Goal: Task Accomplishment & Management: Manage account settings

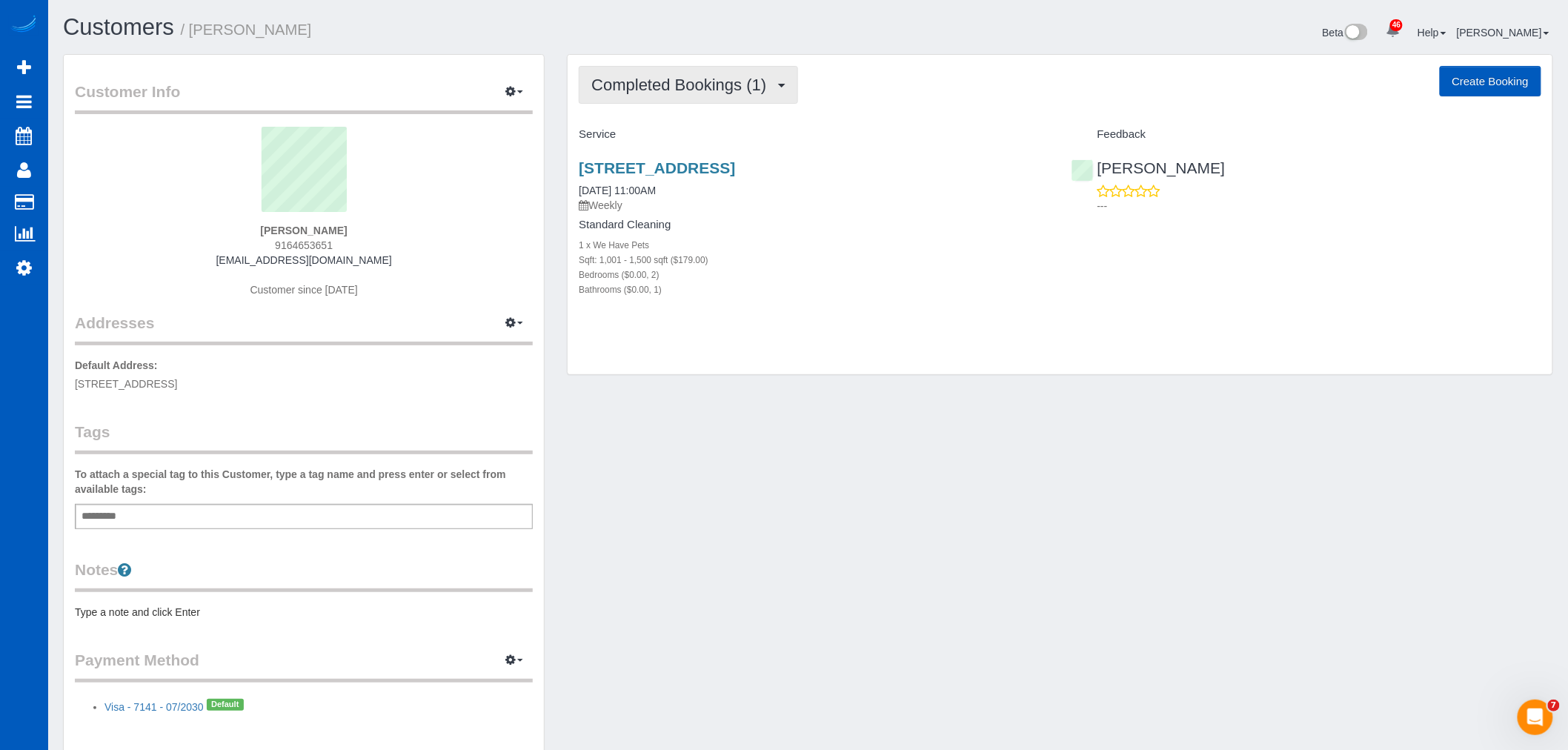
click at [648, 97] on button "Completed Bookings (1)" at bounding box center [688, 84] width 219 height 38
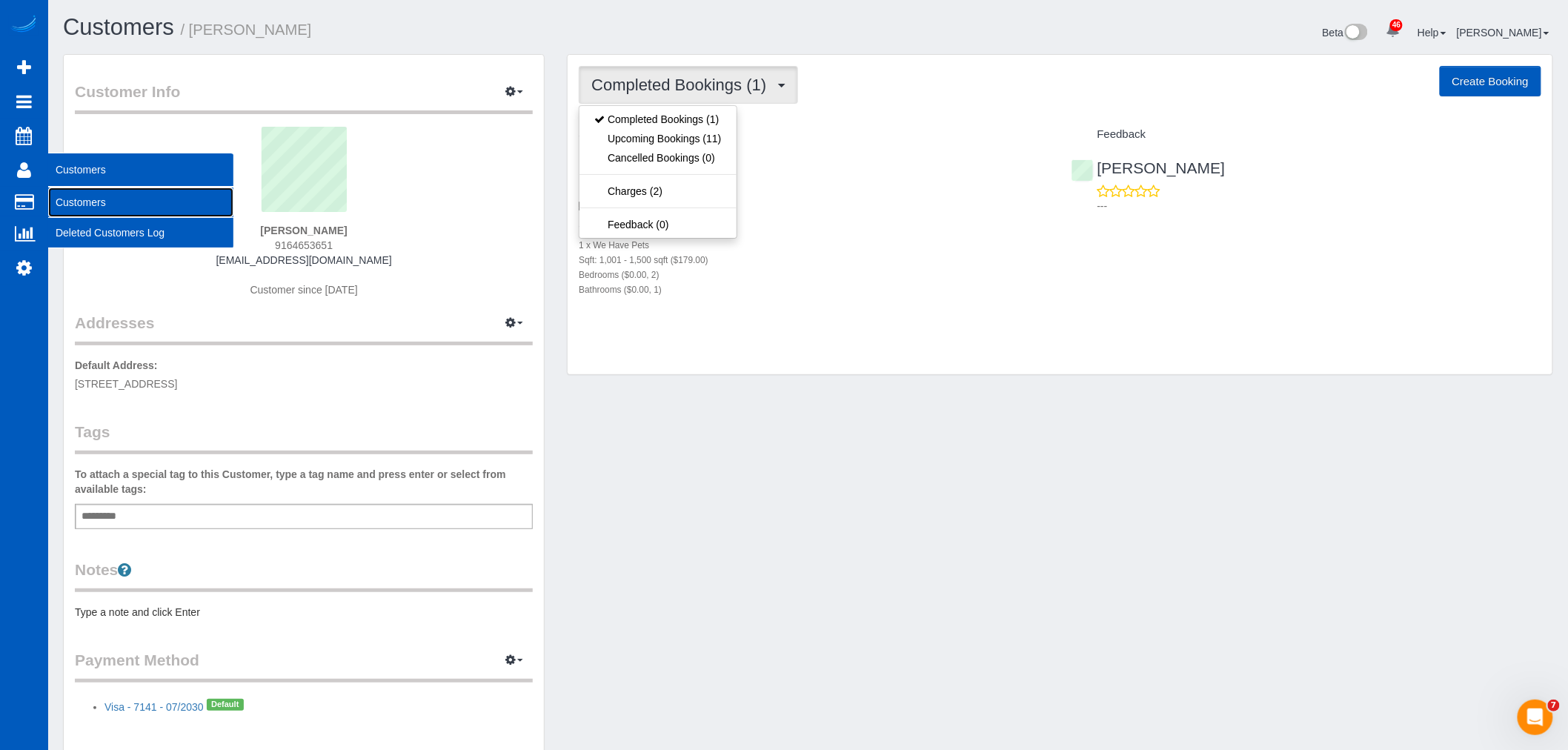
click at [92, 193] on link "Customers" at bounding box center [141, 202] width 186 height 29
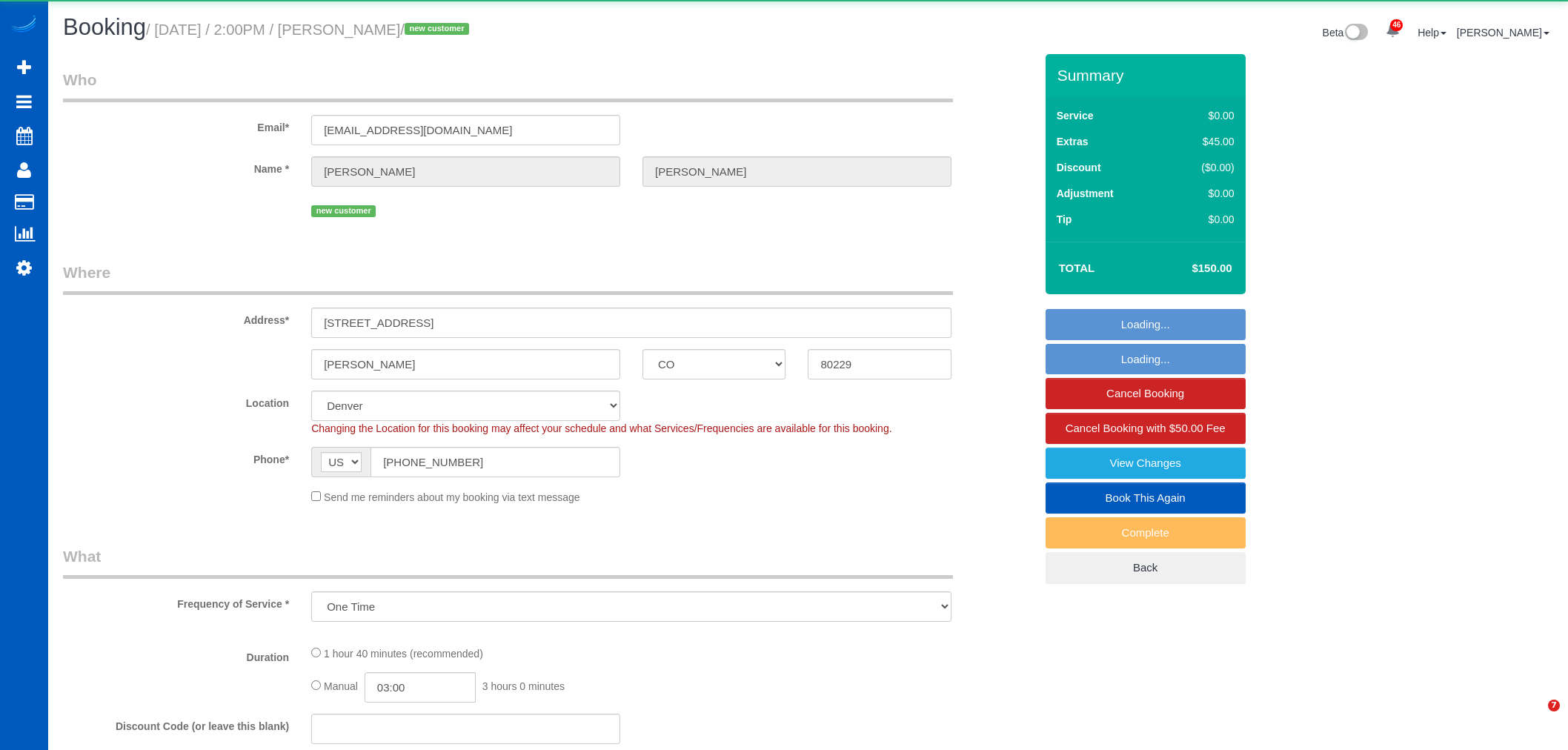
select select "CO"
select select "object:8637"
select select "199"
select select "2001"
select select "2"
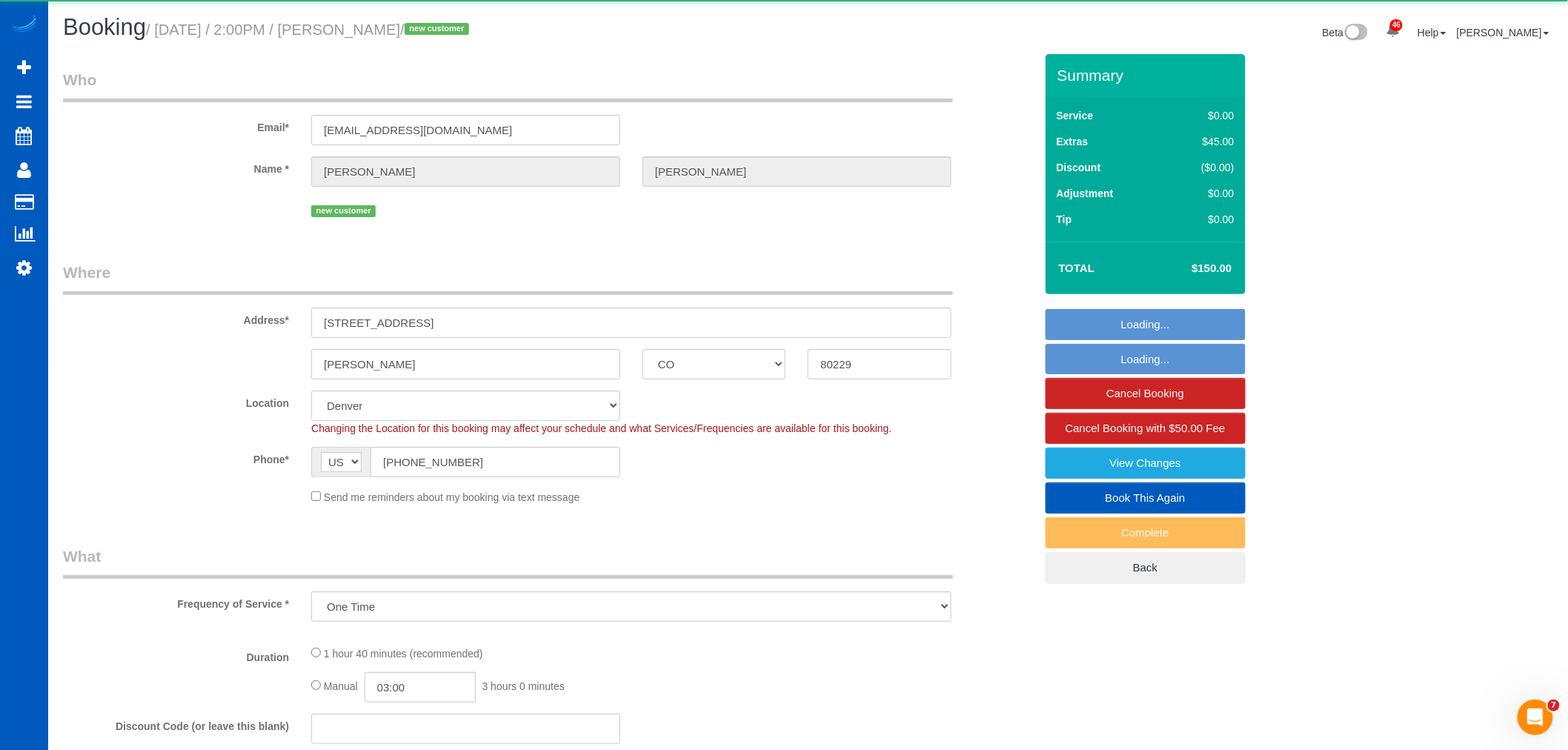
select select "spot24"
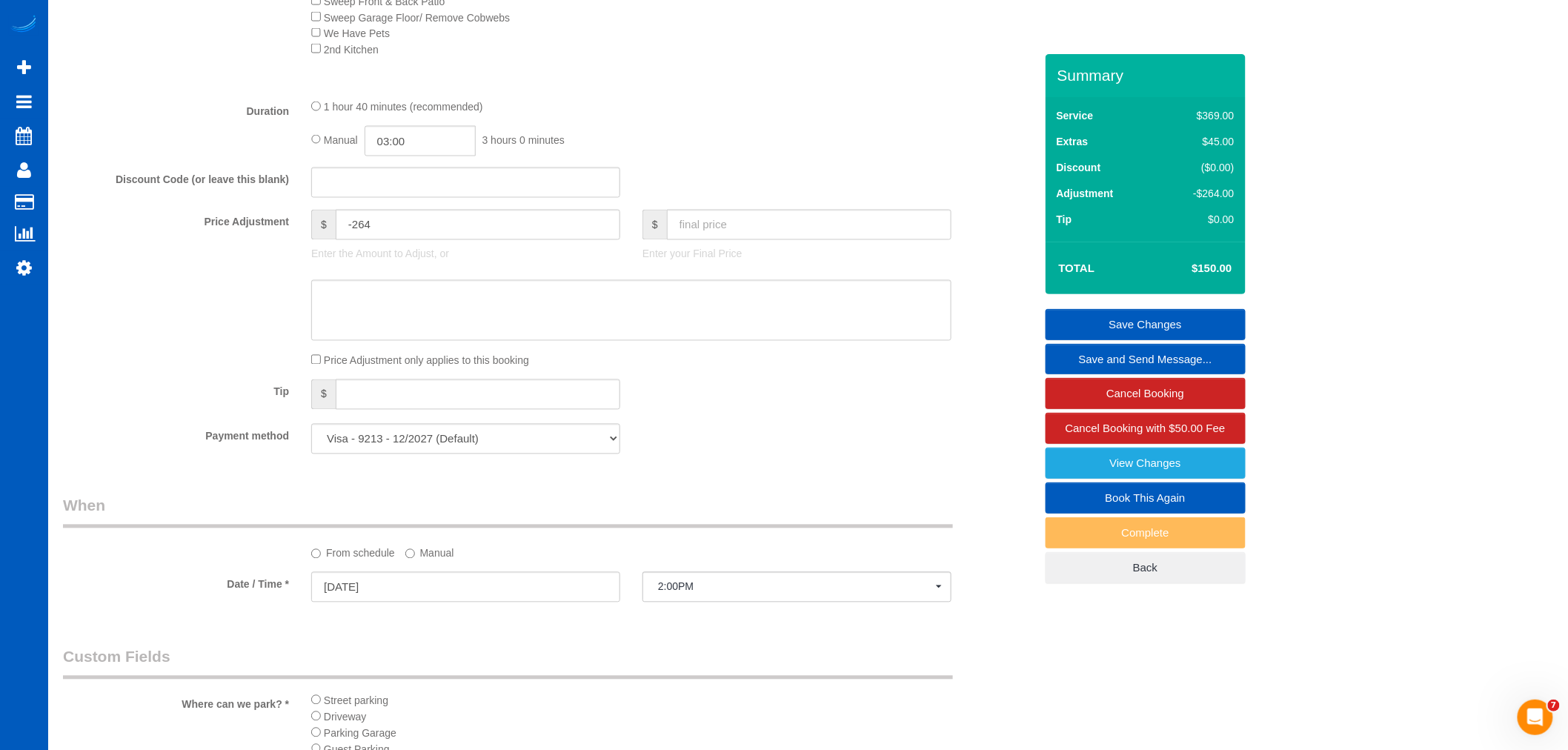
scroll to position [988, 0]
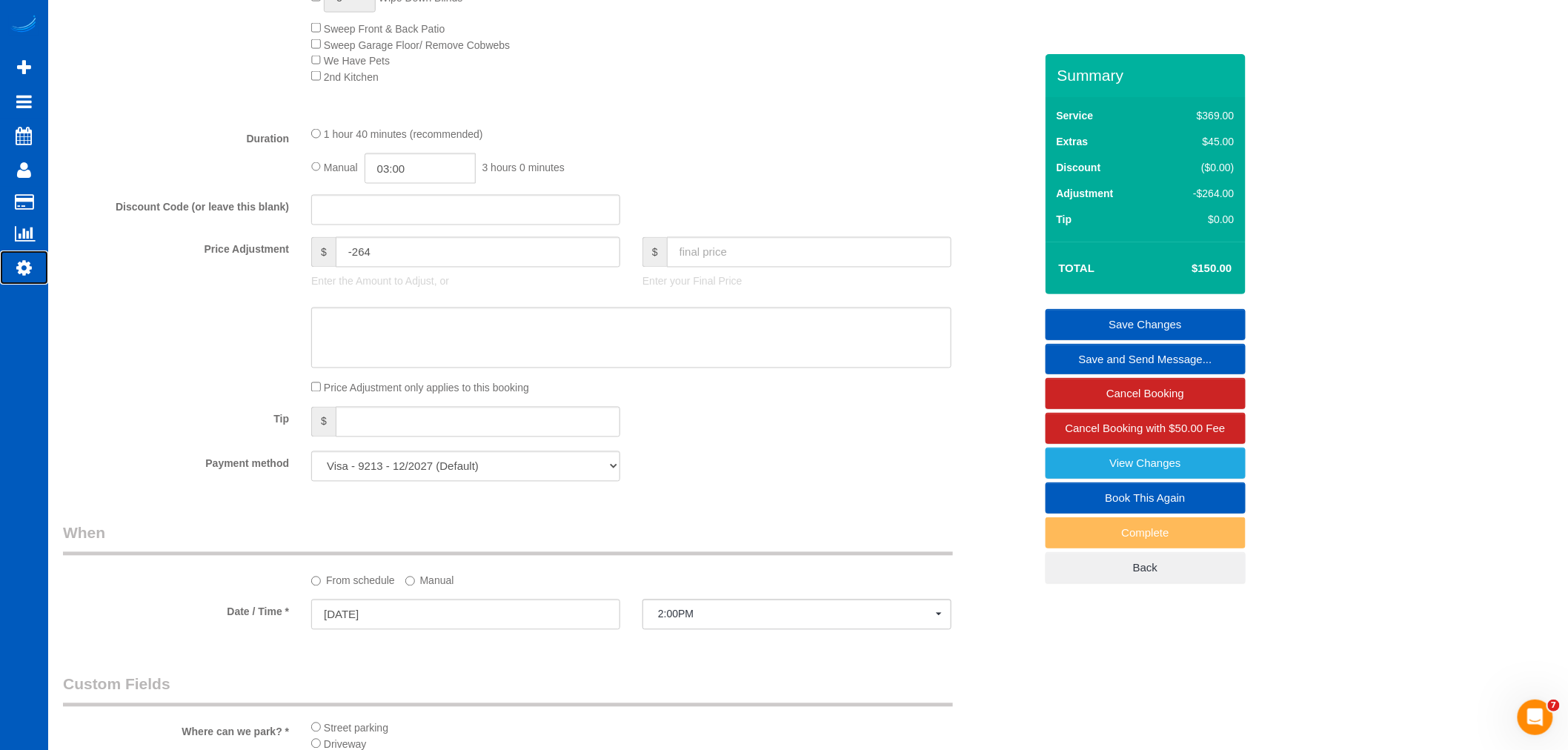
click at [24, 276] on icon at bounding box center [24, 267] width 16 height 17
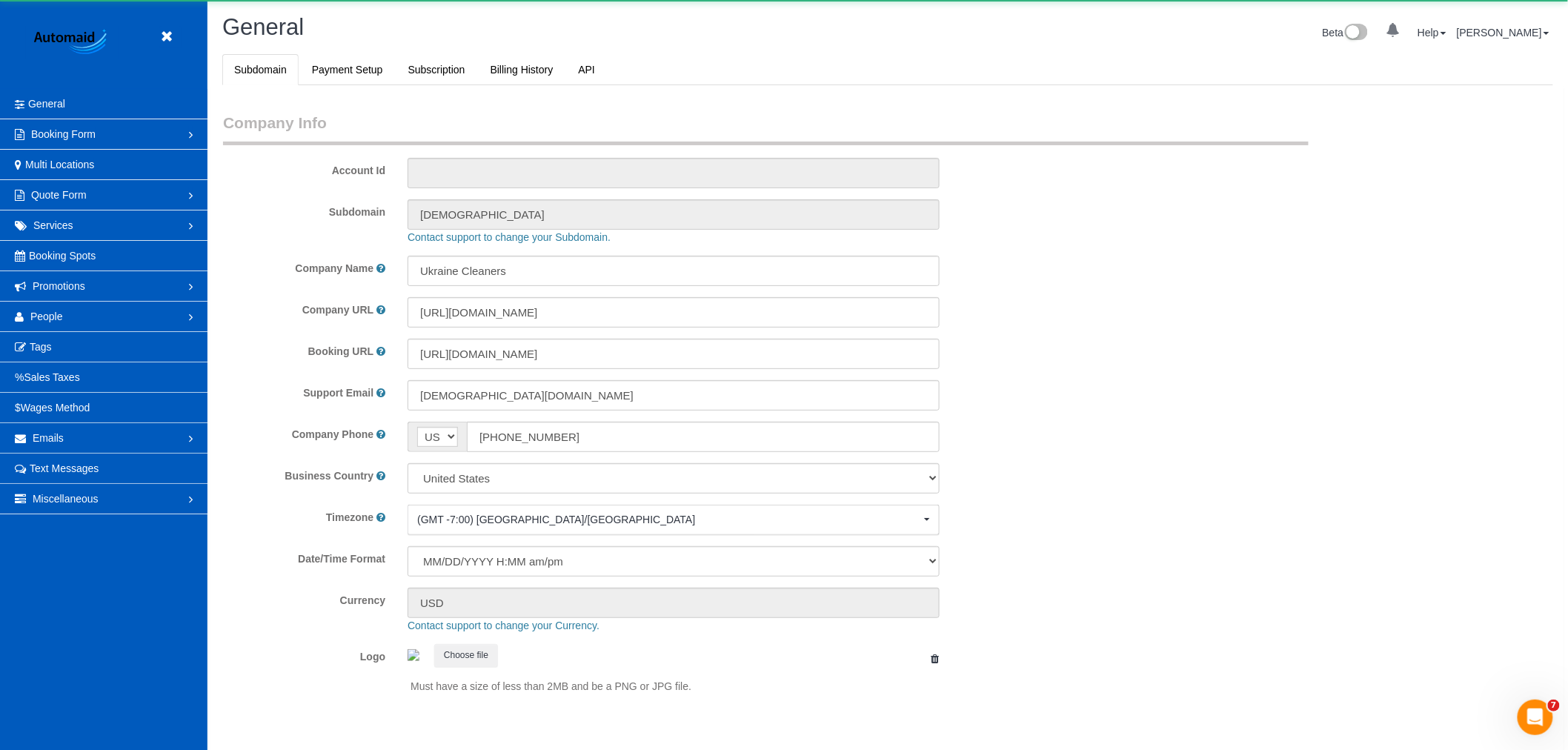
scroll to position [3241, 1568]
select select "1"
click at [74, 307] on link "People" at bounding box center [103, 316] width 208 height 29
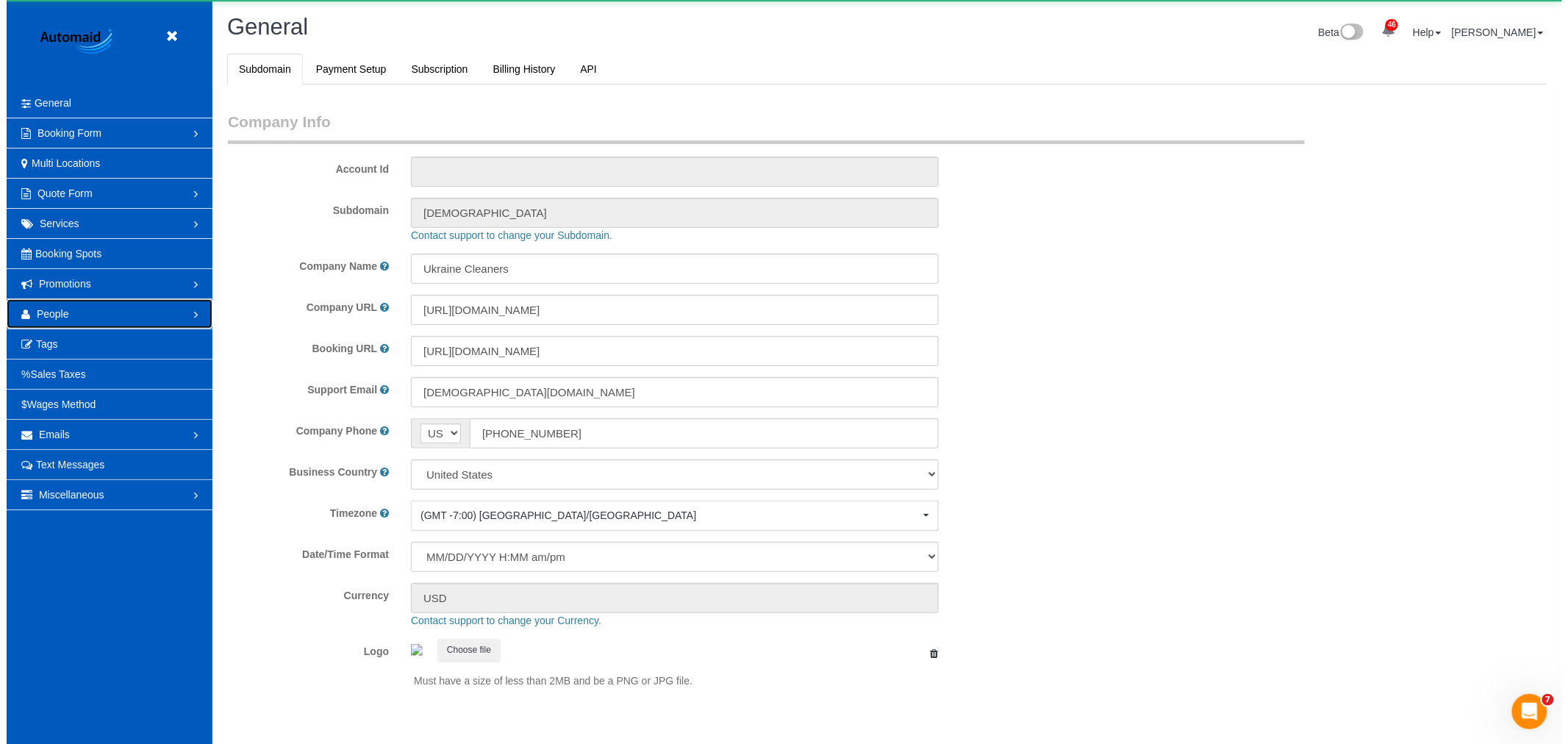
scroll to position [0, 0]
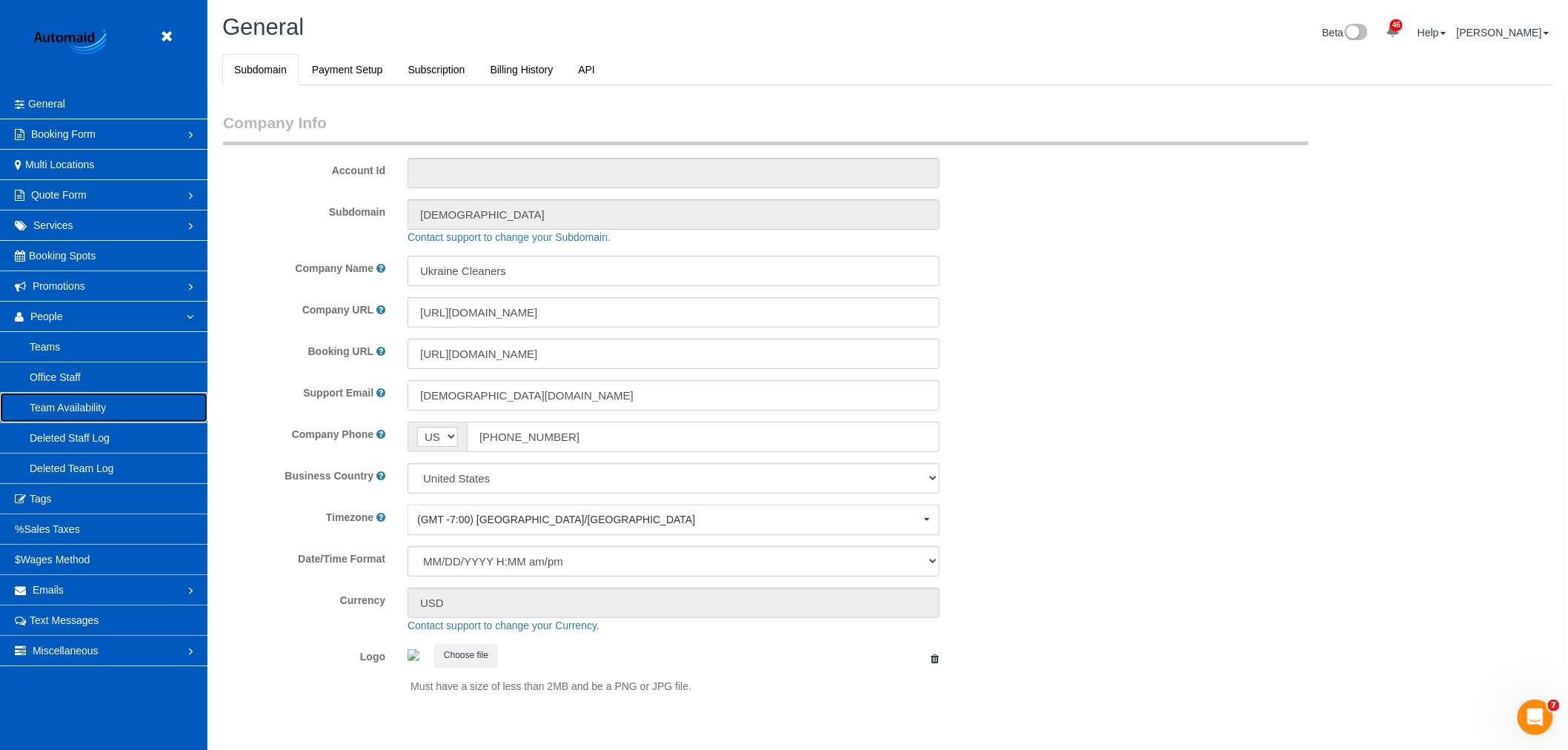
click at [78, 399] on link "Team Availability" at bounding box center [103, 408] width 208 height 29
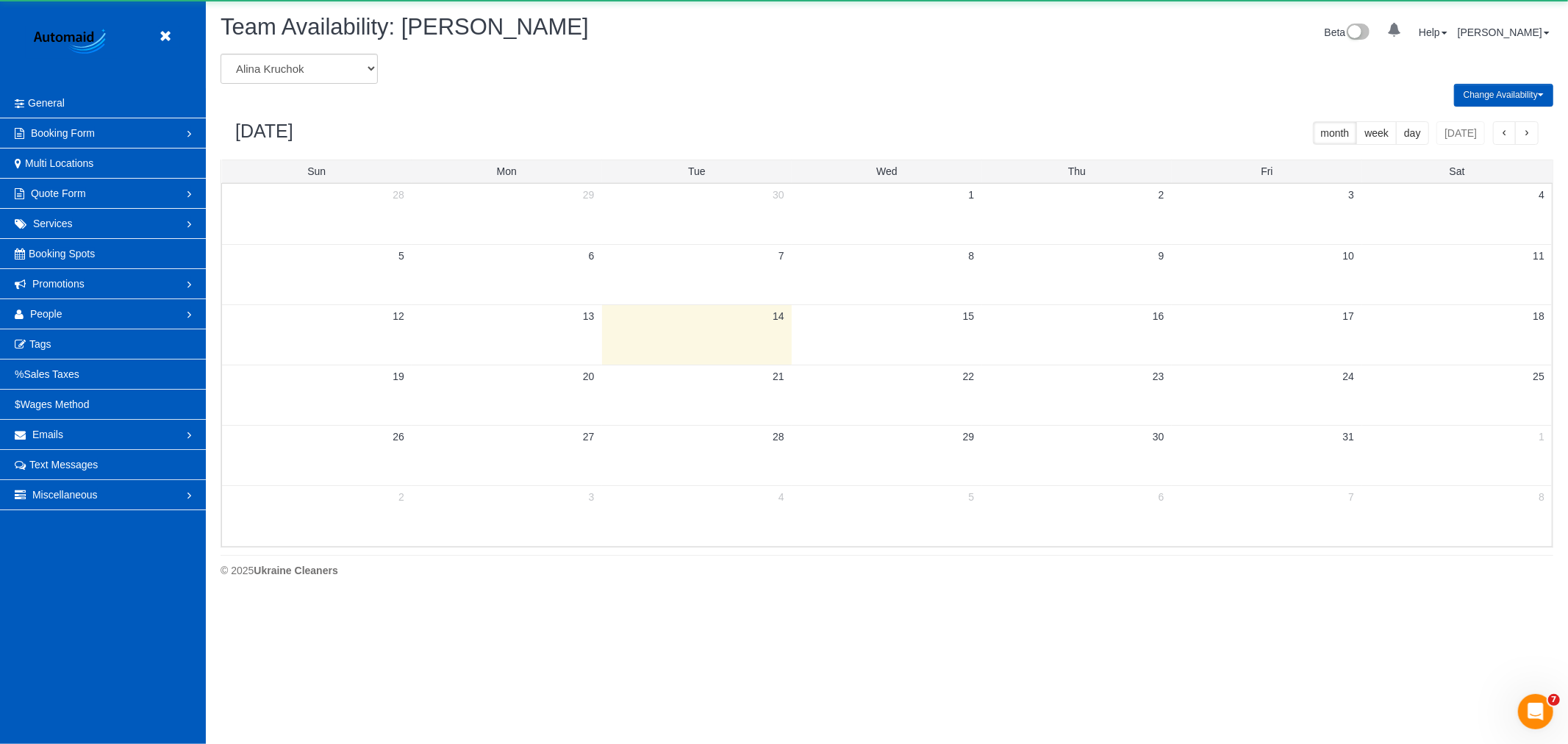
scroll to position [600, 1568]
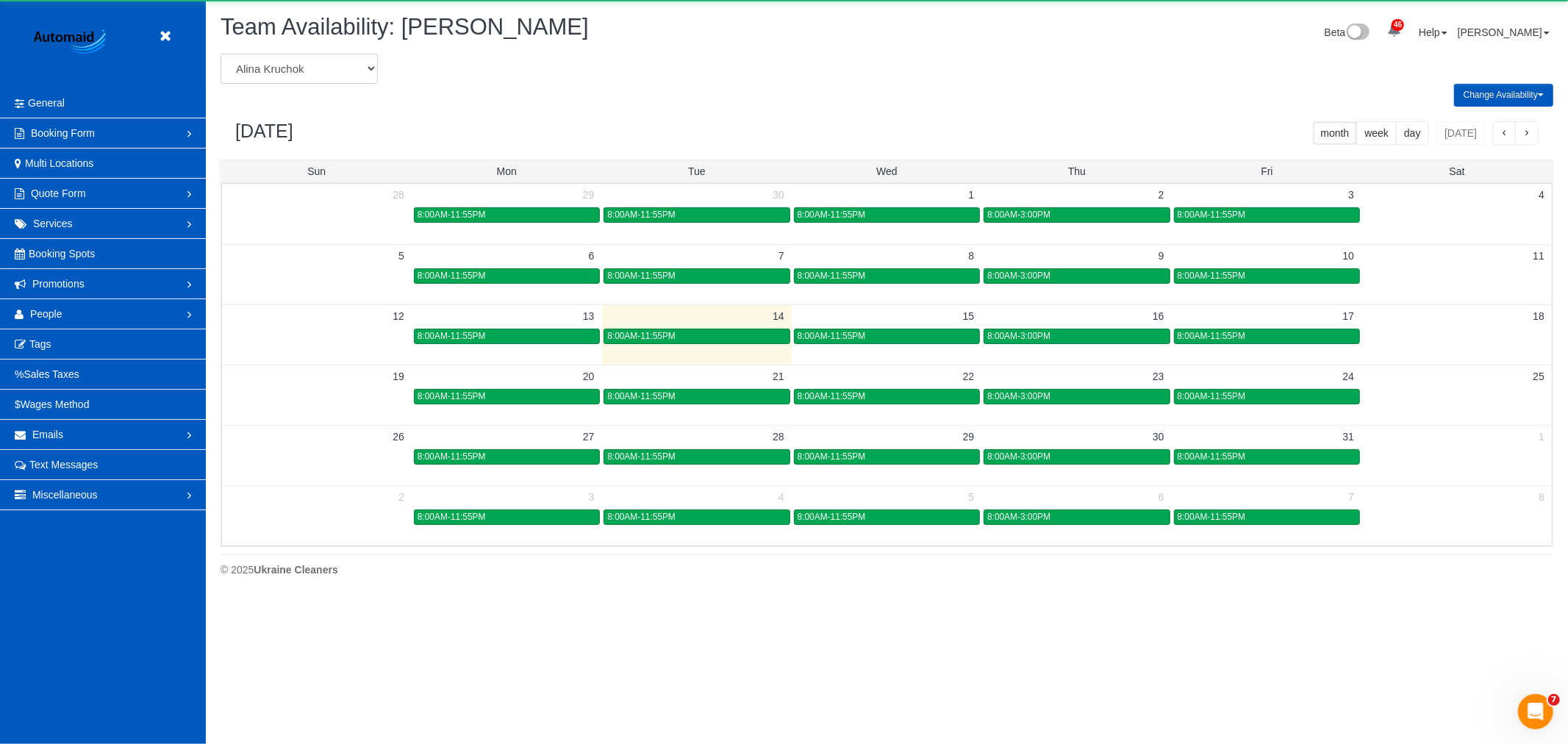
click at [268, 73] on select "[PERSON_NAME] [PERSON_NAME] [PERSON_NAME] [PERSON_NAME] [PERSON_NAME] [PERSON_N…" at bounding box center [298, 68] width 157 height 30
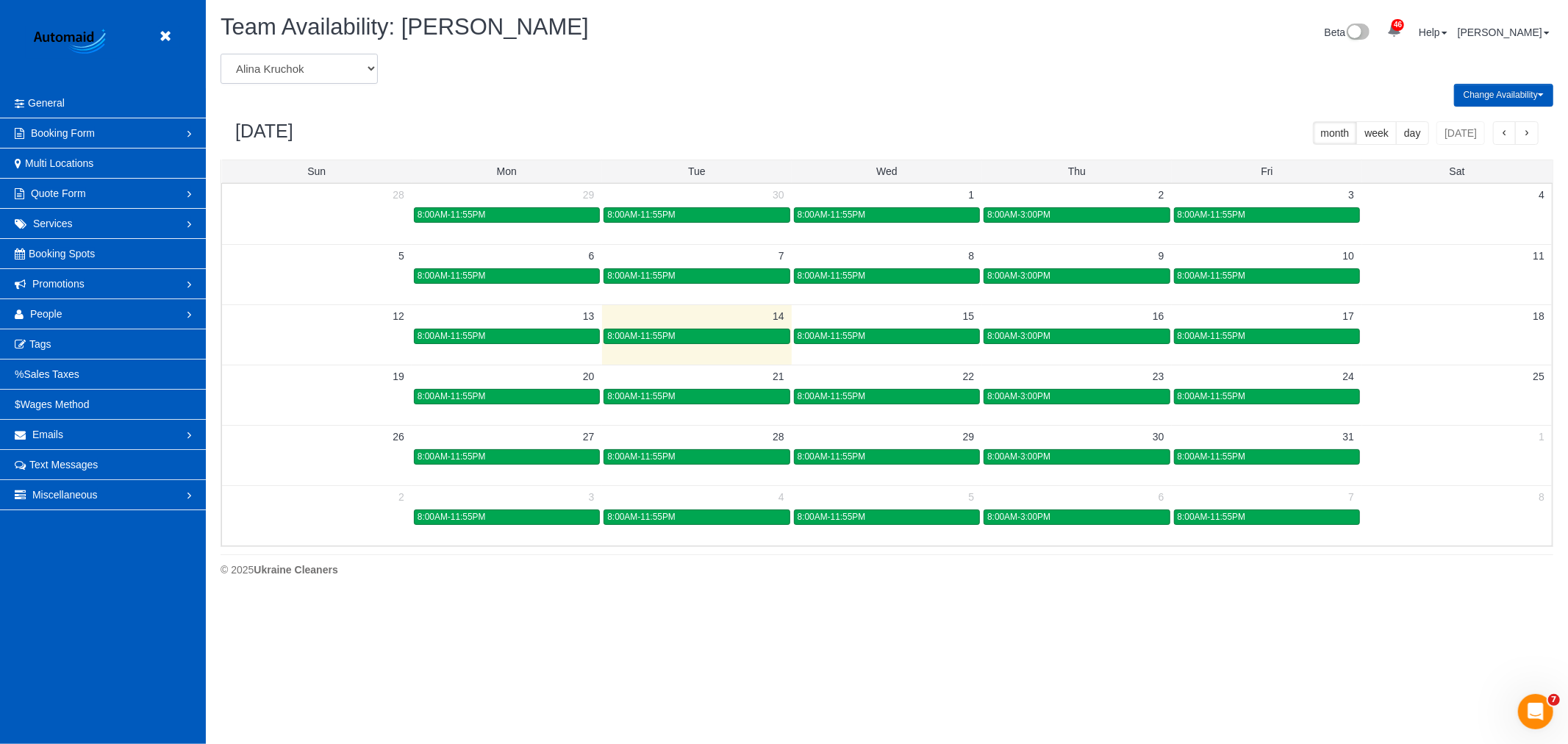
select select "number:30232"
click at [220, 54] on select "[PERSON_NAME] [PERSON_NAME] [PERSON_NAME] [PERSON_NAME] [PERSON_NAME] [PERSON_N…" at bounding box center [298, 68] width 157 height 30
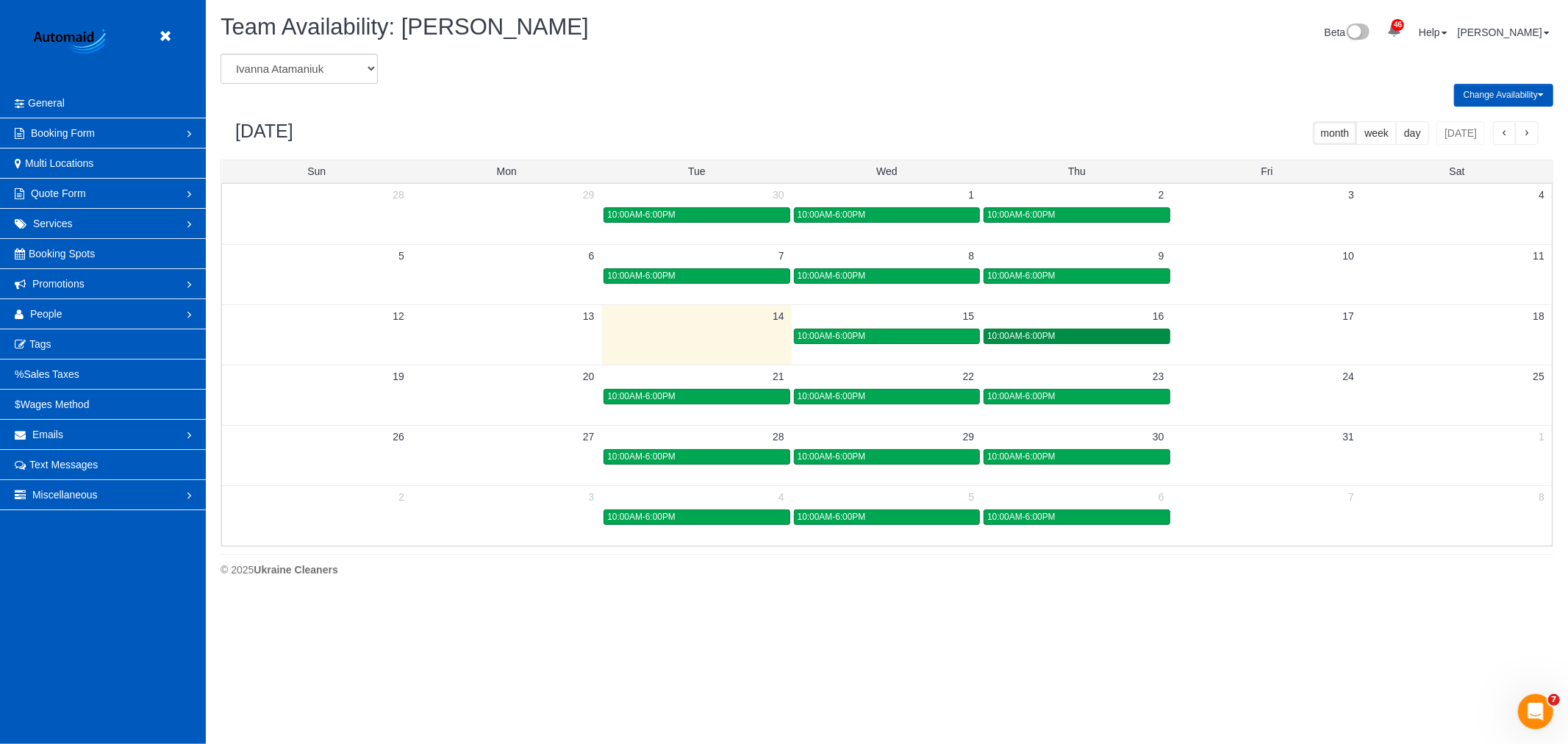
click at [1027, 339] on span "10:00AM-6:00PM" at bounding box center [1021, 336] width 68 height 10
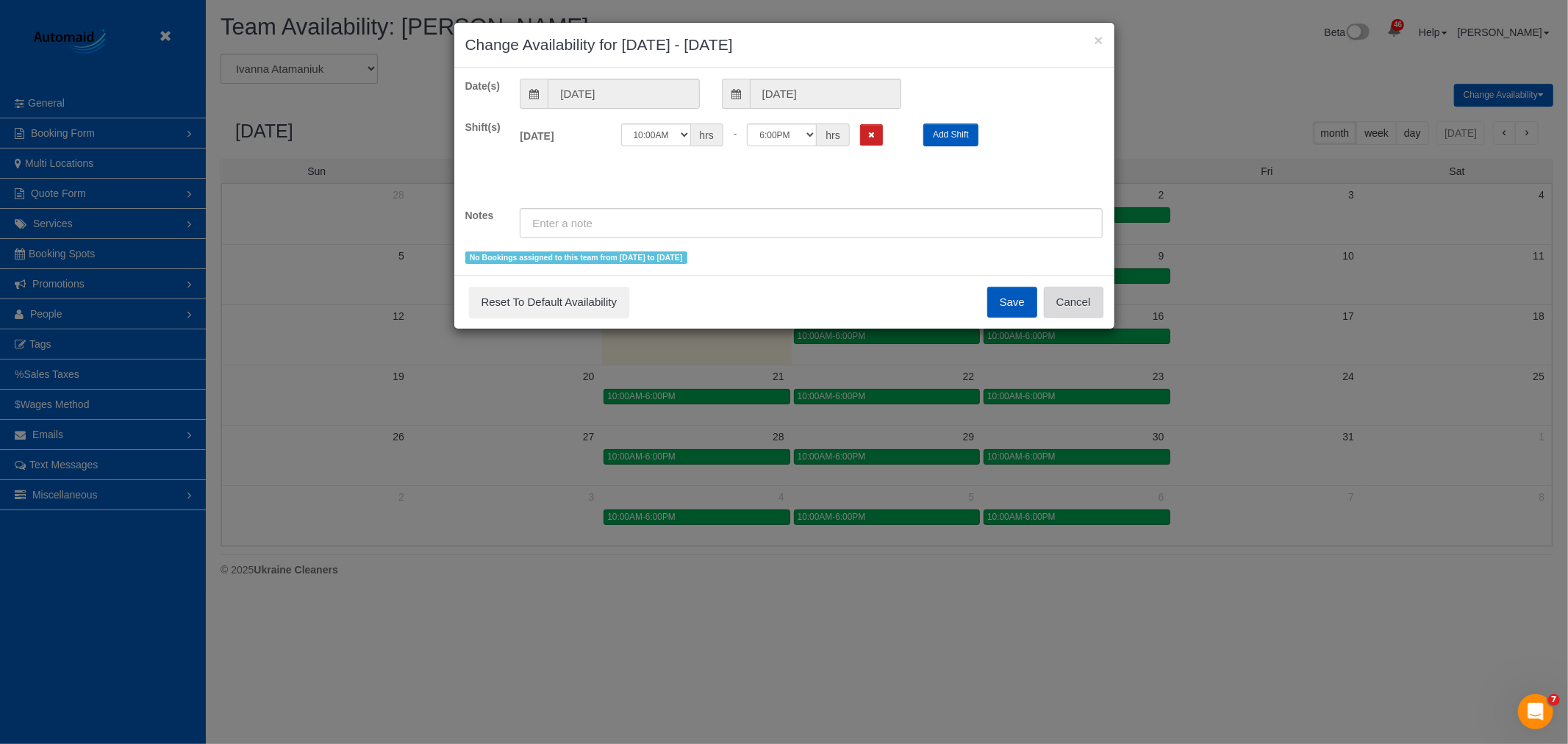
click at [1088, 299] on button "Cancel" at bounding box center [1074, 302] width 60 height 31
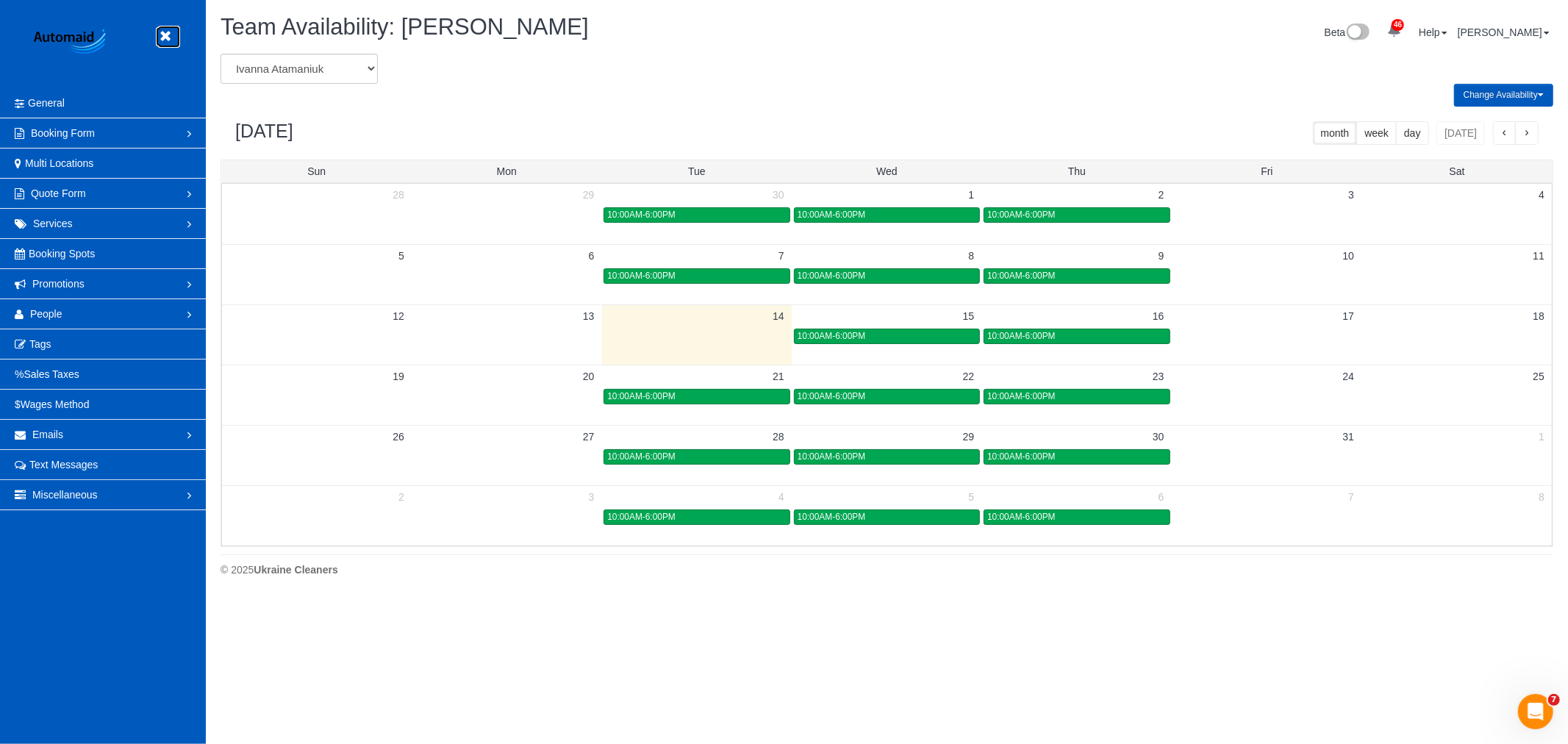
click at [165, 33] on icon at bounding box center [165, 36] width 18 height 18
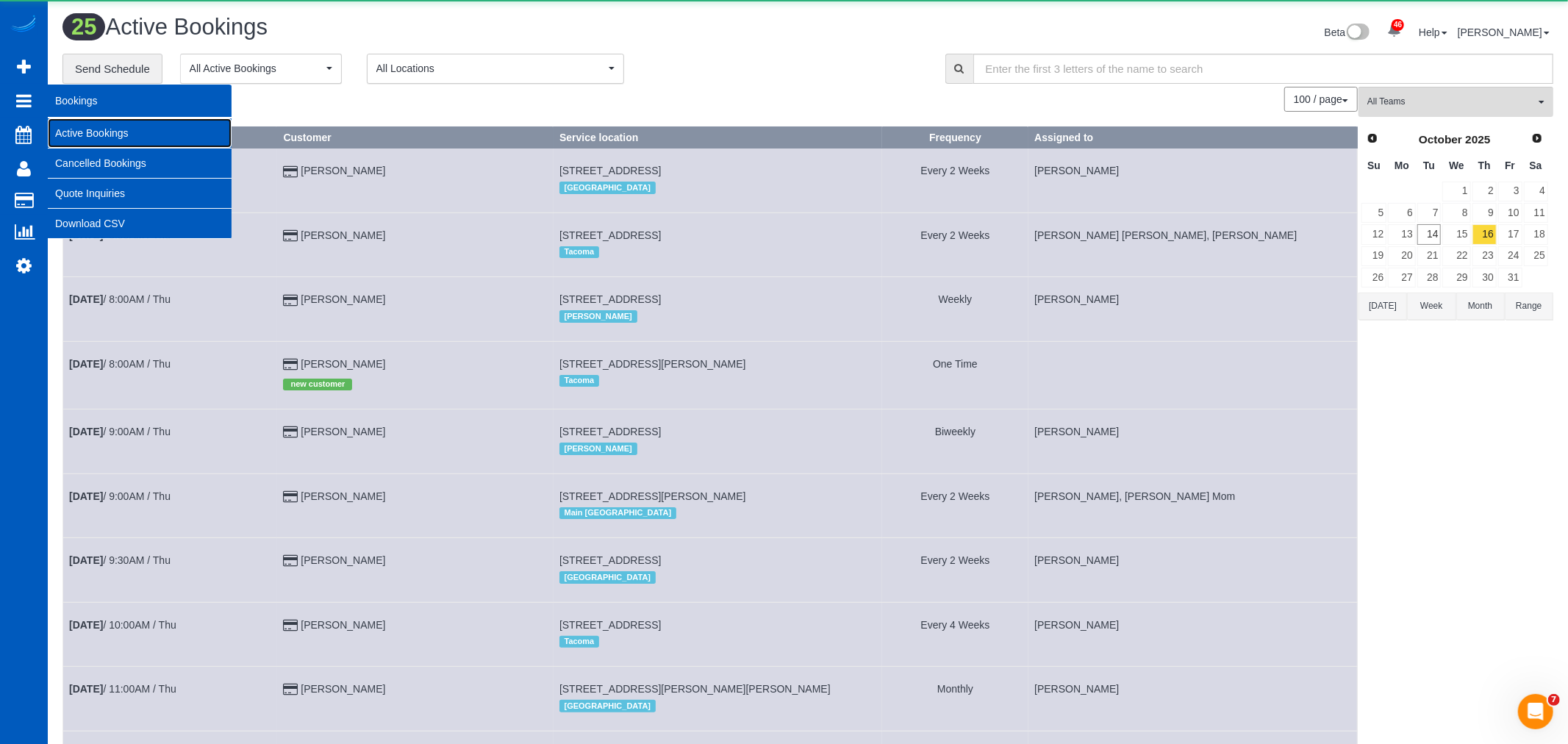
click at [96, 125] on link "Active Bookings" at bounding box center [140, 132] width 184 height 29
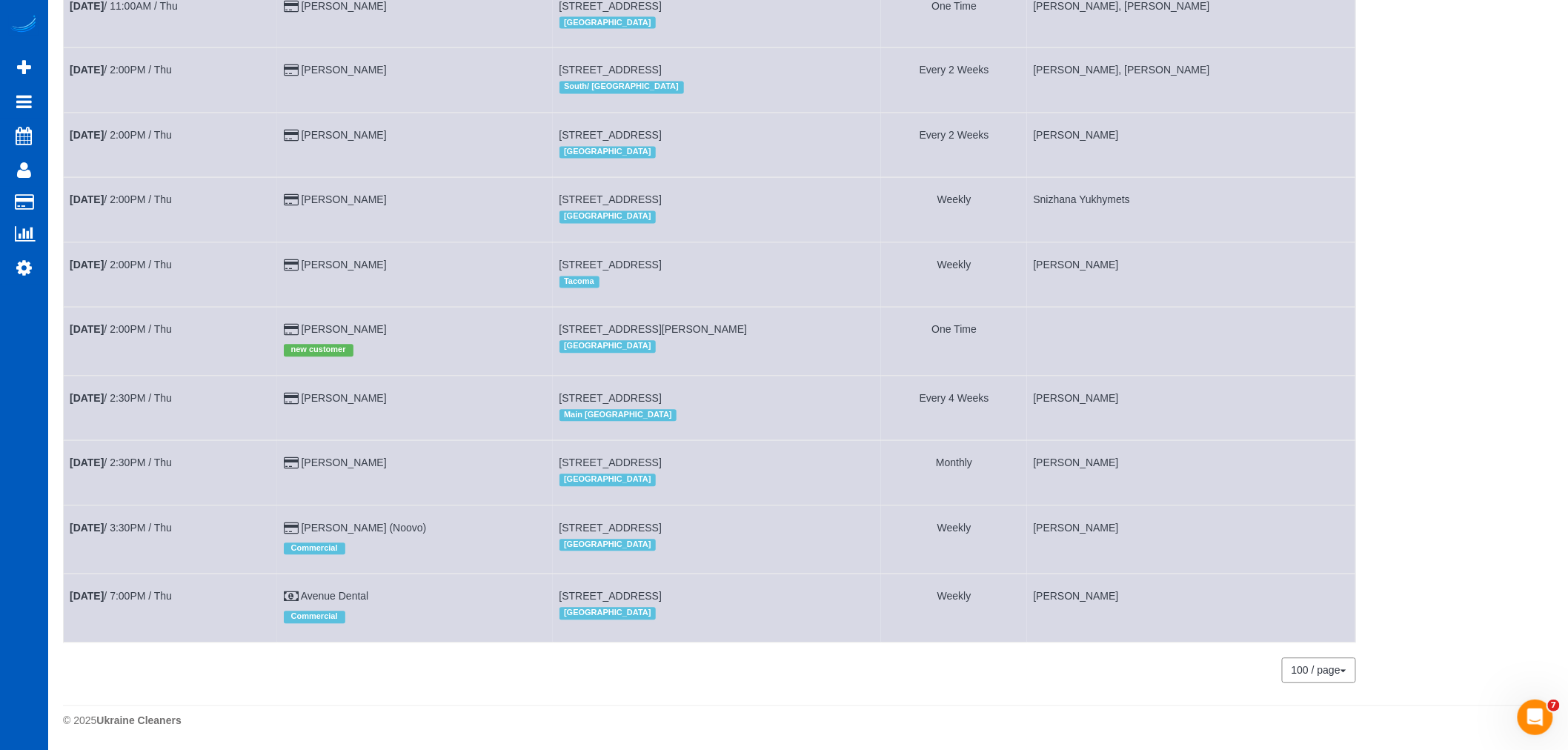
scroll to position [1094, 0]
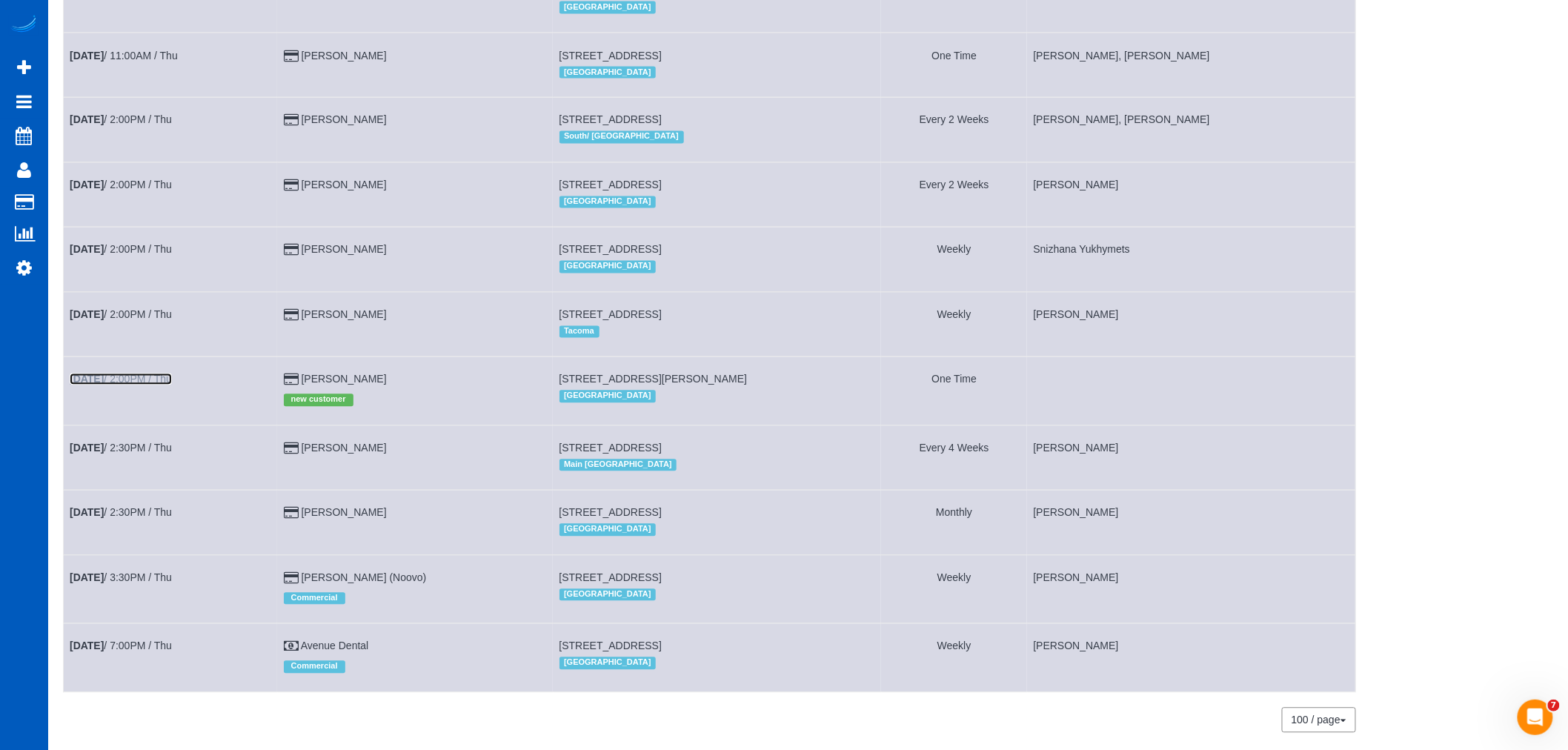
click at [115, 385] on link "[DATE] 2:00PM / Thu" at bounding box center [121, 380] width 102 height 12
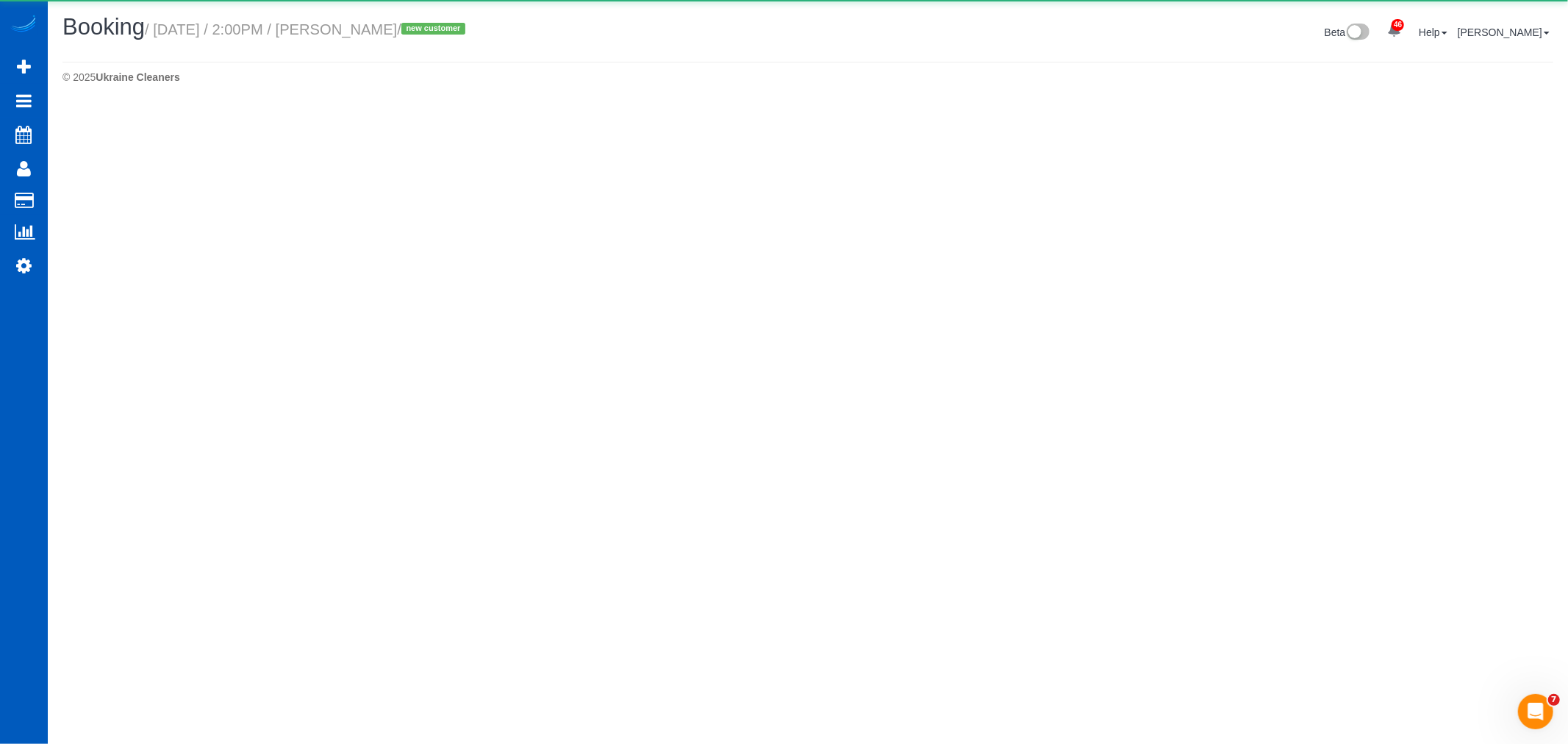
select select "CO"
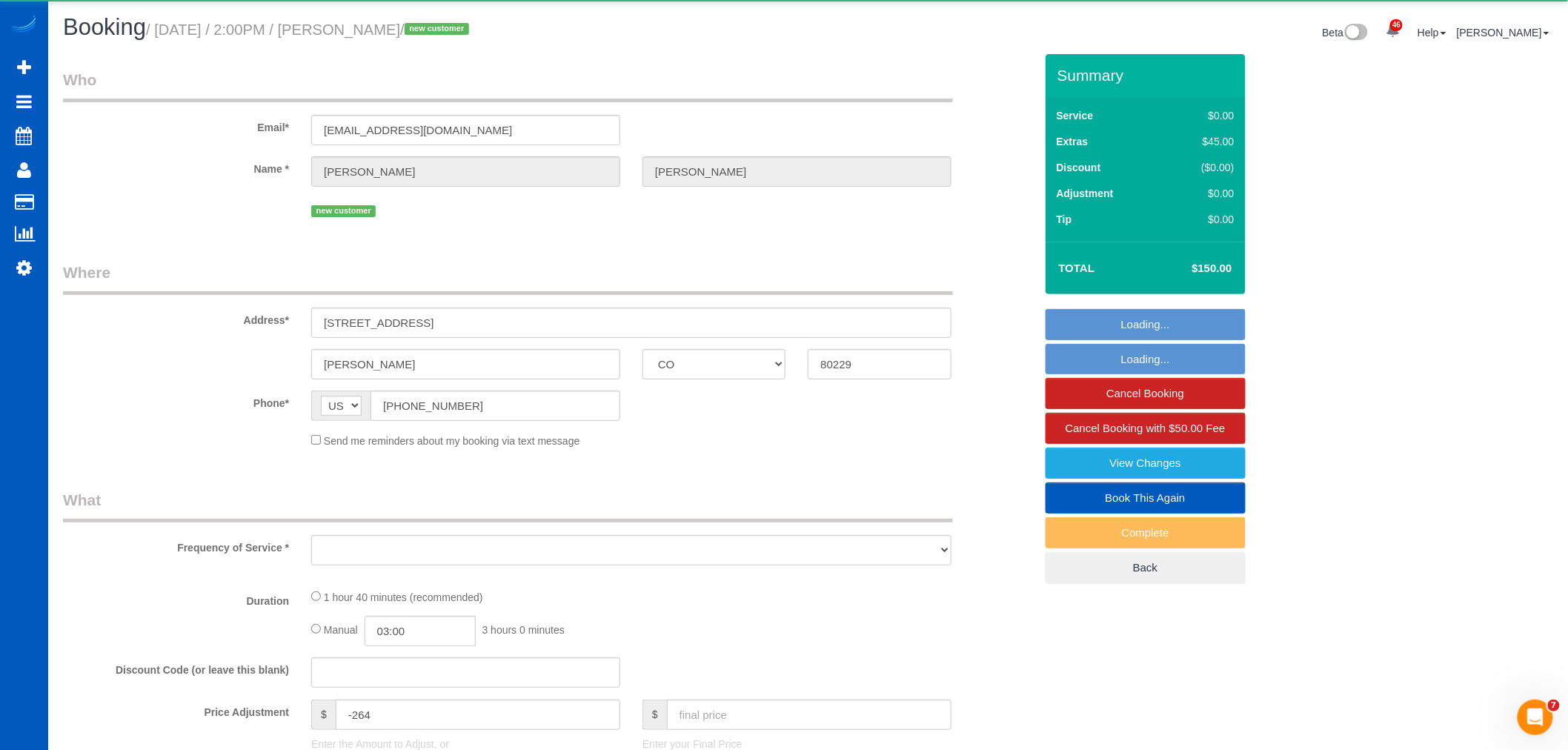
select select "object:11972"
select select "string:fspay-47b26e6f-6065-4c3d-9d6b-73266cdc2596"
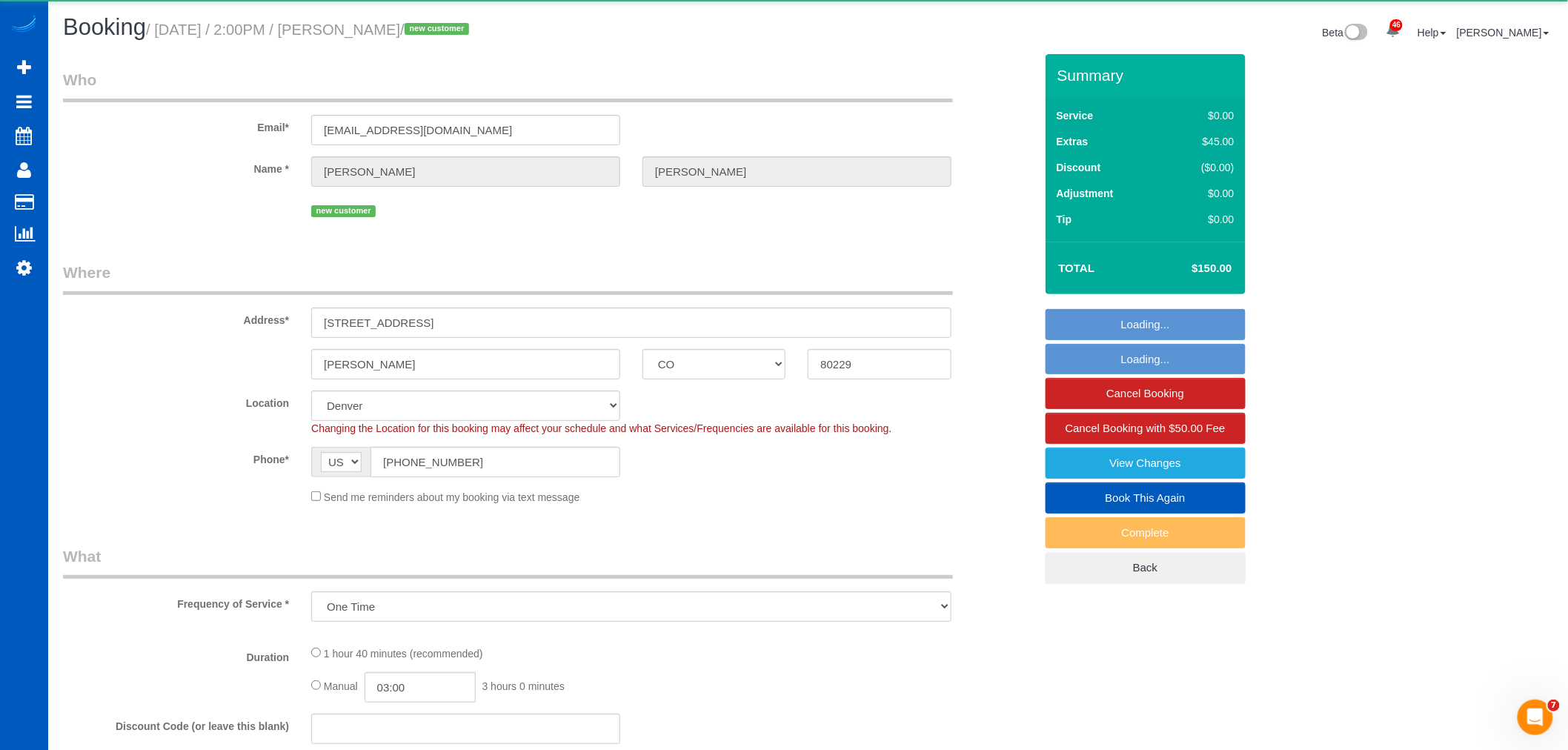
select select "object:12142"
select select "199"
select select "2001"
select select "2"
select select "spot33"
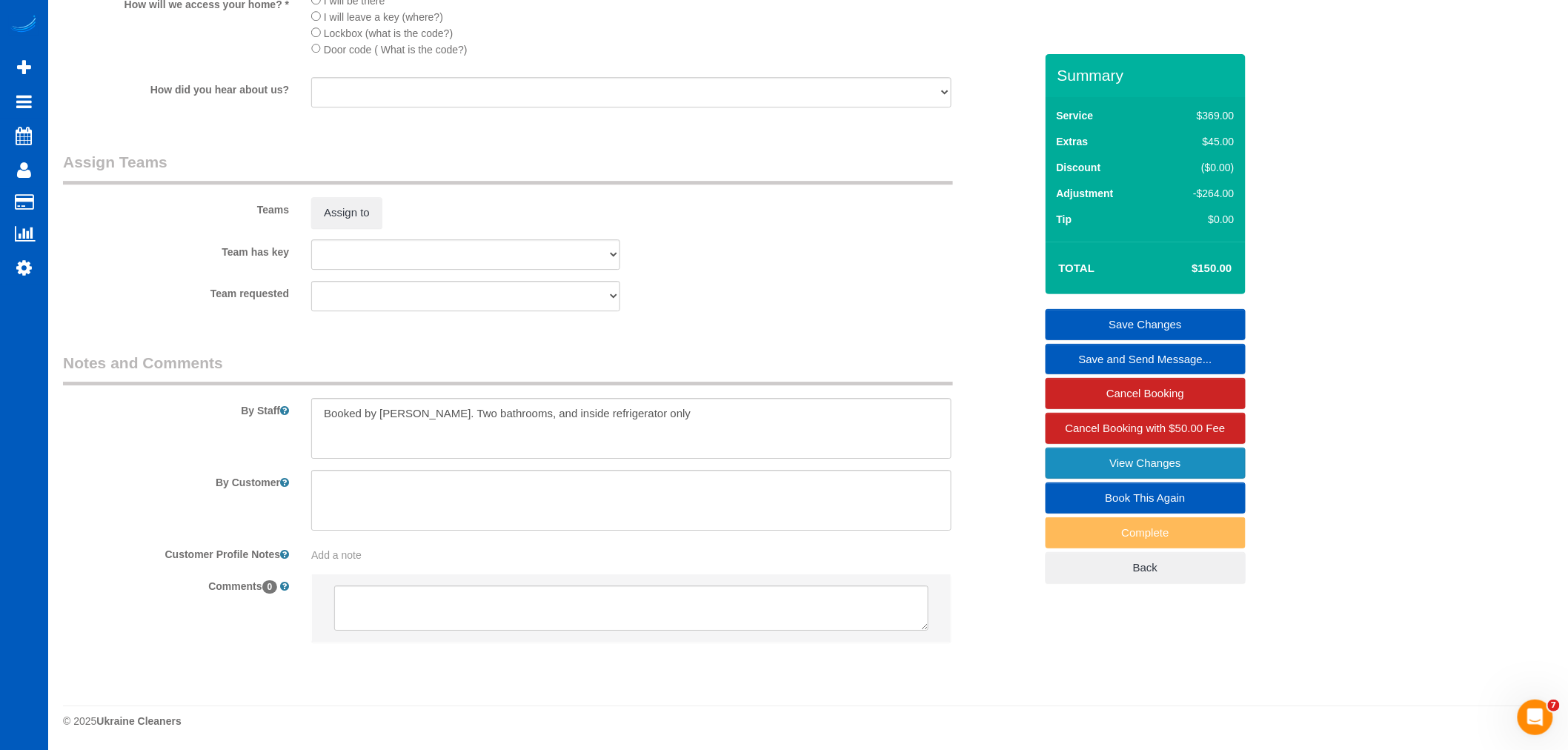
click at [1224, 452] on link "View Changes" at bounding box center [1146, 464] width 200 height 31
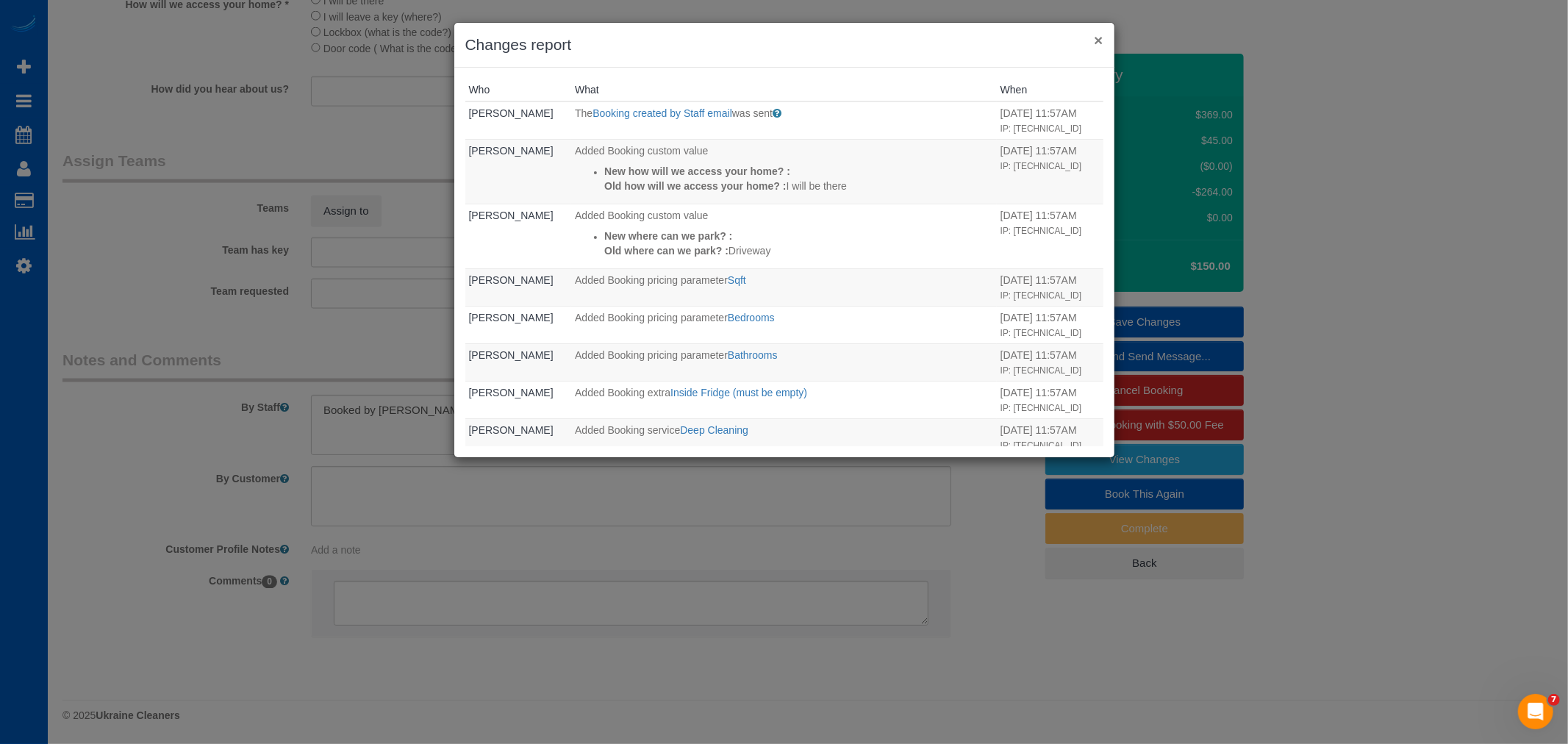
click at [1101, 38] on button "×" at bounding box center [1098, 40] width 9 height 15
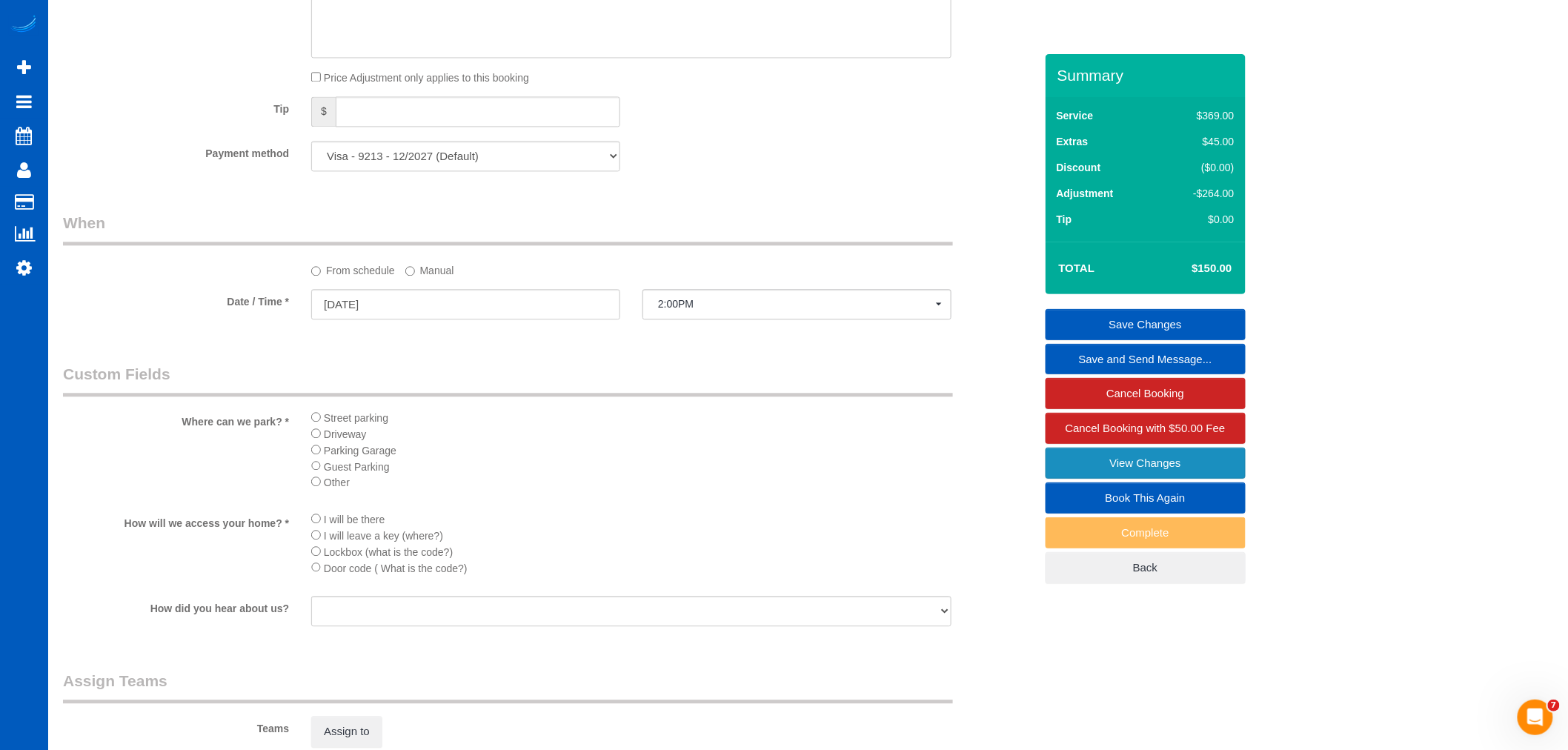
scroll to position [1098, 0]
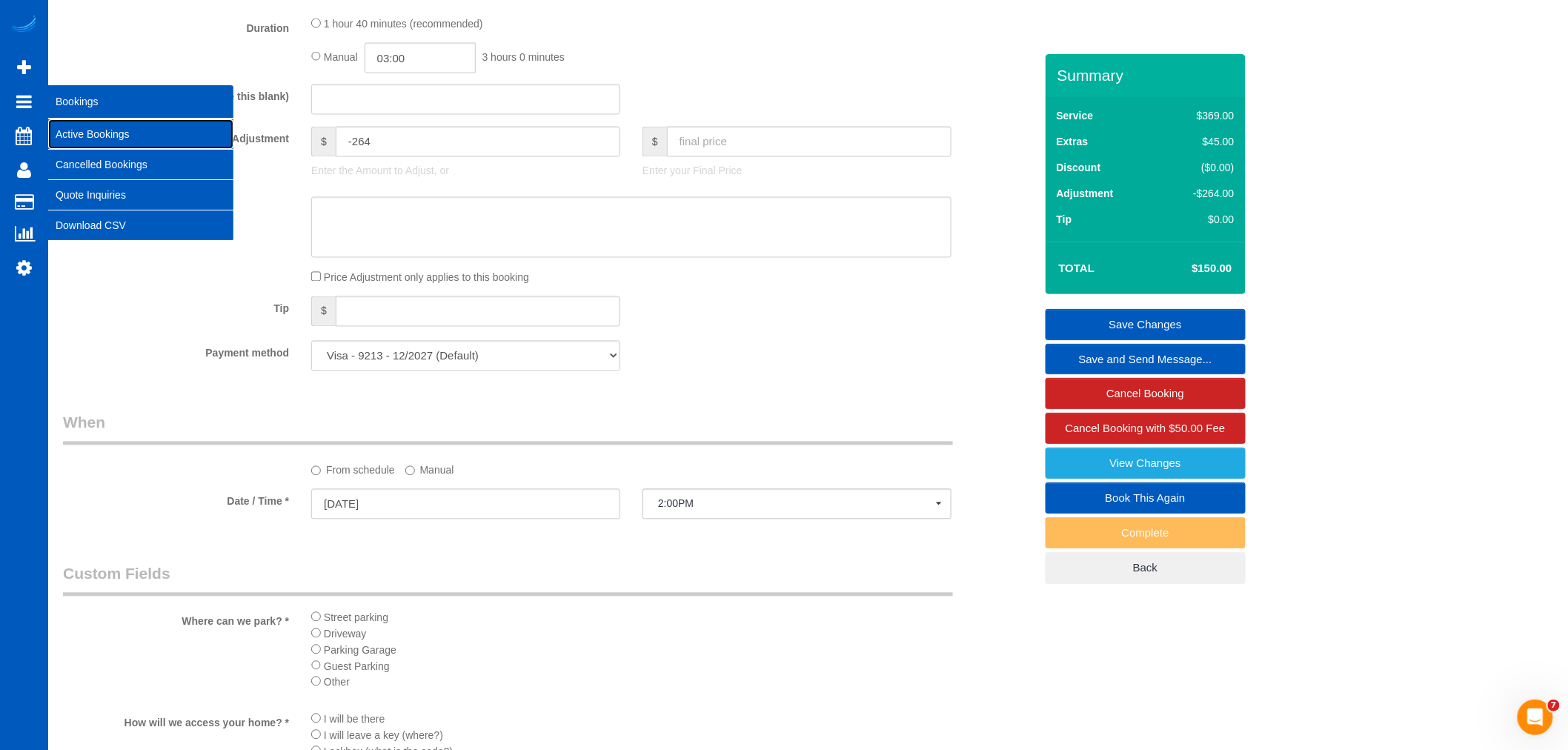
click at [79, 127] on link "Active Bookings" at bounding box center [141, 134] width 186 height 29
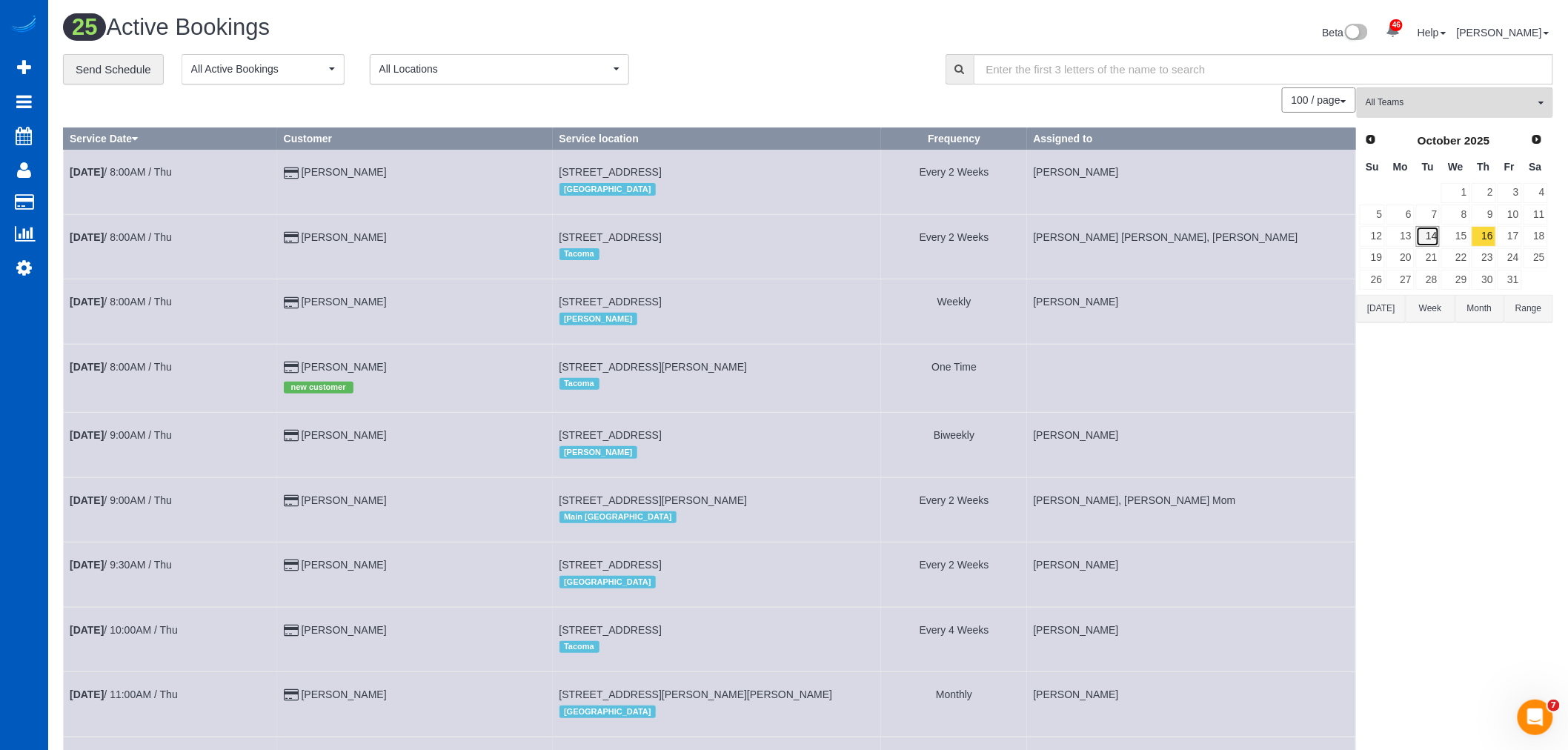
click at [1435, 232] on link "14" at bounding box center [1428, 236] width 25 height 20
click at [1410, 233] on link "13" at bounding box center [1401, 236] width 27 height 20
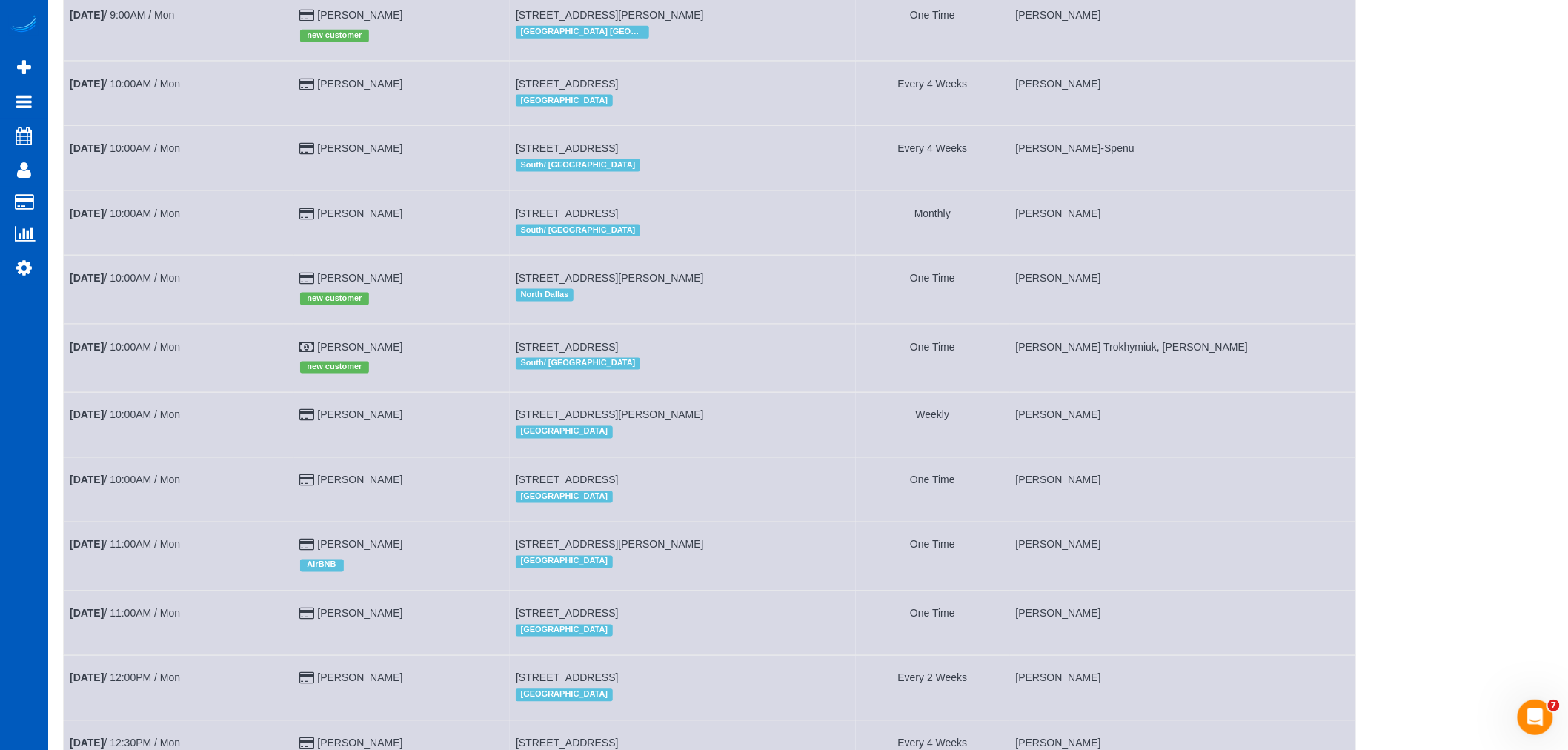
scroll to position [824, 0]
click at [154, 350] on link "[DATE] 10:00AM / Mon" at bounding box center [124, 344] width 111 height 12
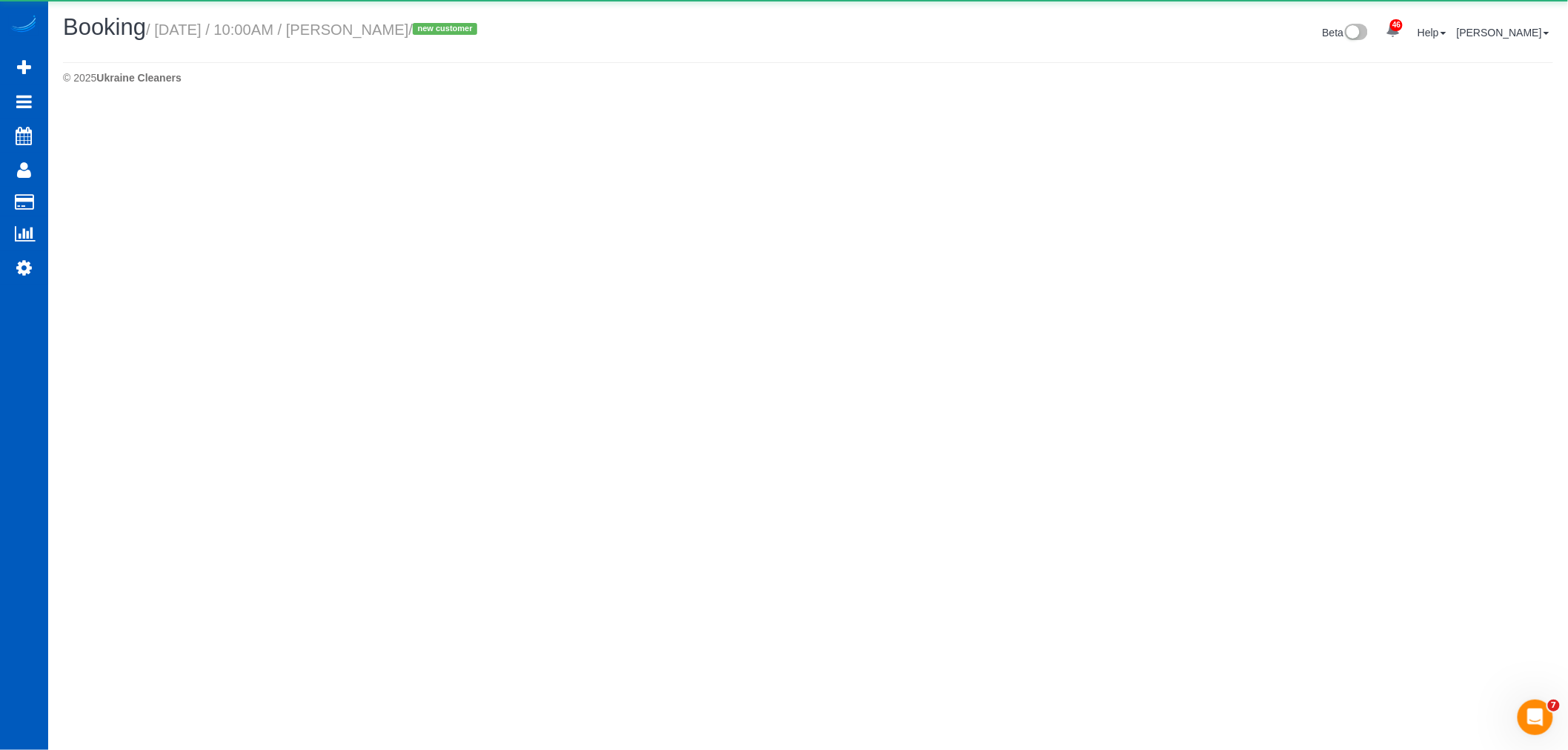
select select "WA"
select select "string:cash"
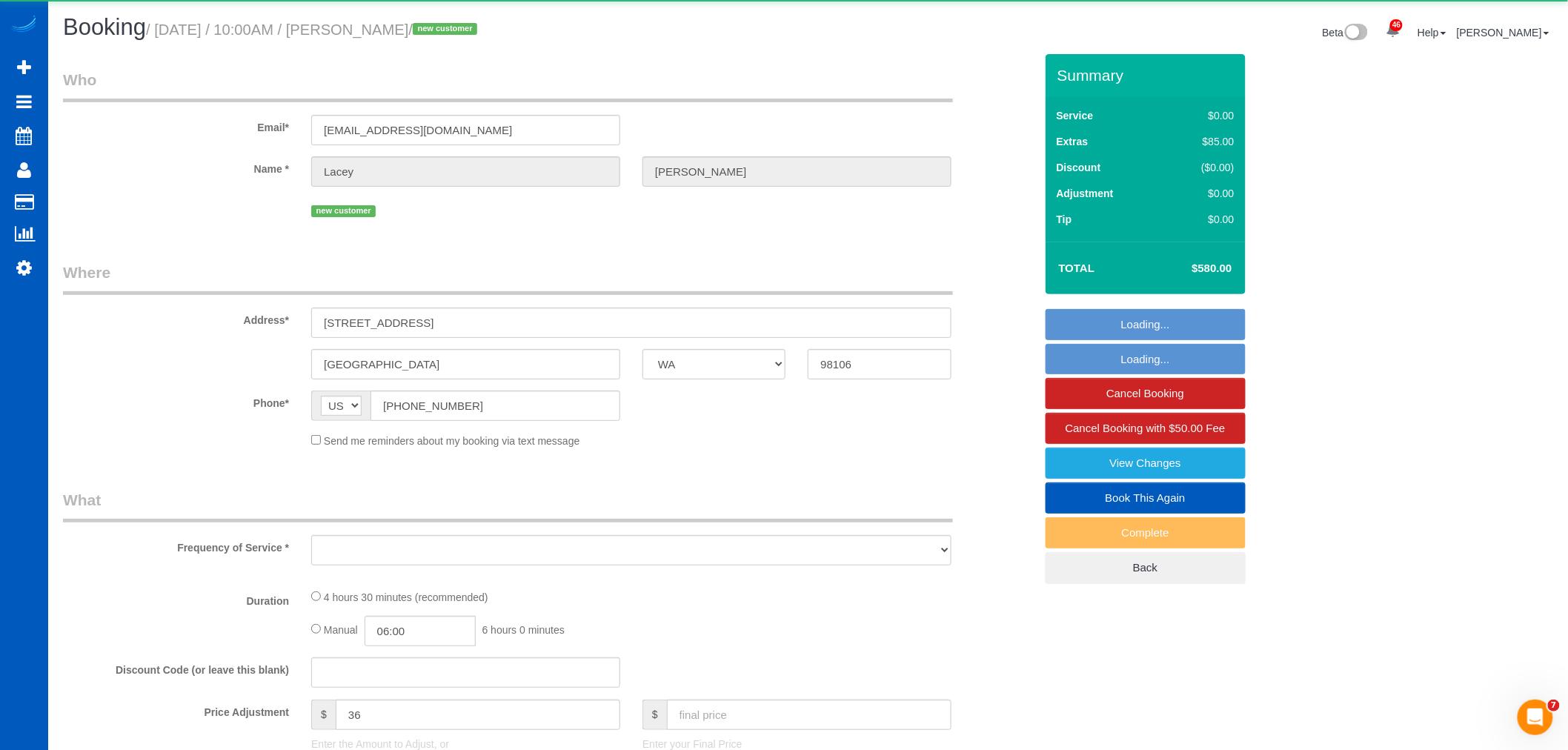
select select "object:14701"
select select "199"
select select "3001"
select select "5"
select select "4"
